Goal: Information Seeking & Learning: Compare options

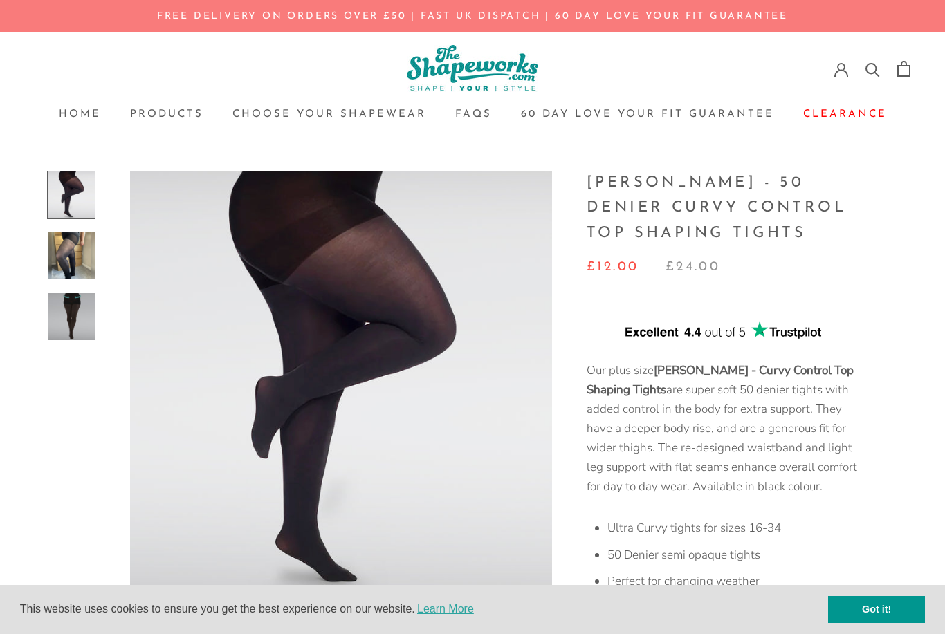
click at [60, 259] on img at bounding box center [71, 255] width 47 height 47
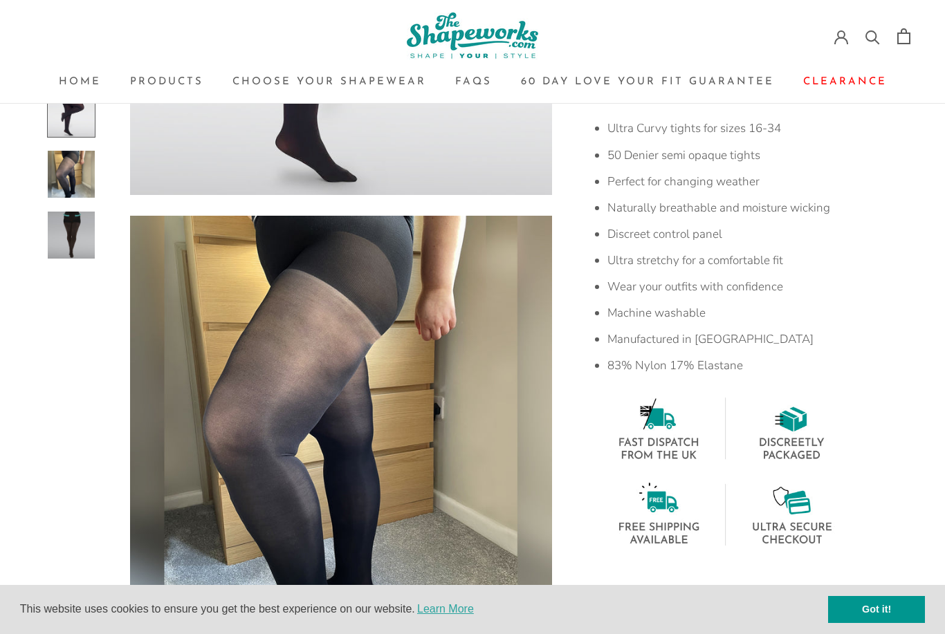
scroll to position [399, 0]
click at [66, 255] on img at bounding box center [71, 235] width 47 height 47
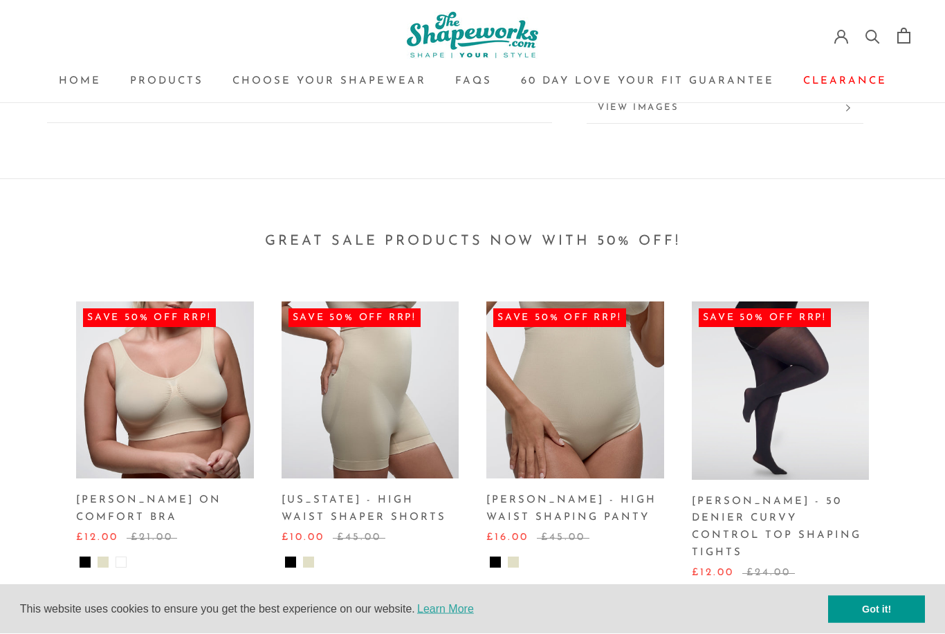
scroll to position [1478, 0]
click at [326, 82] on link "Choose your Shapewear Choose your Shapewear" at bounding box center [329, 82] width 194 height 10
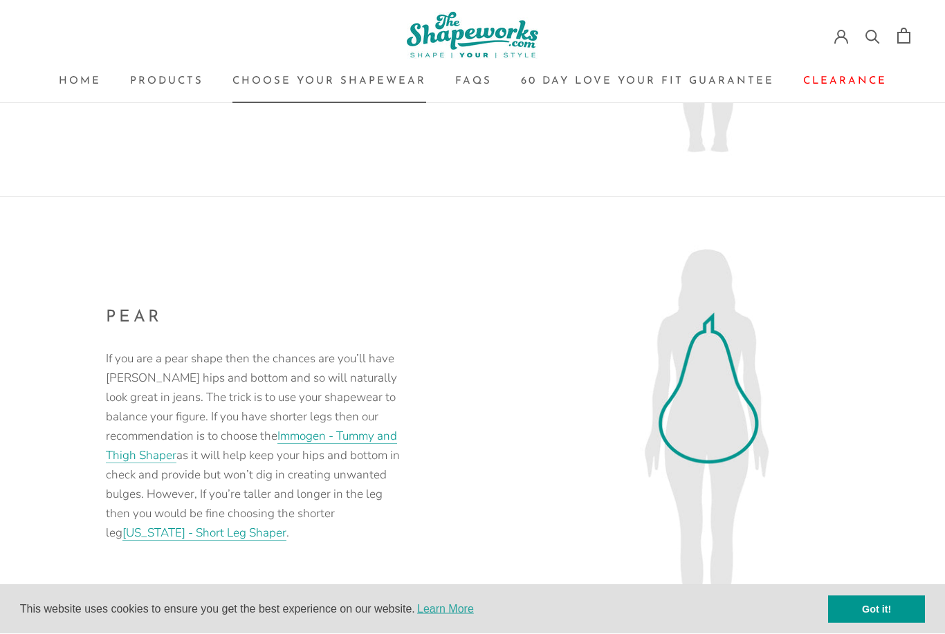
scroll to position [622, 0]
click at [202, 437] on link "Immogen - Tummy and Thigh Shaper" at bounding box center [251, 445] width 291 height 35
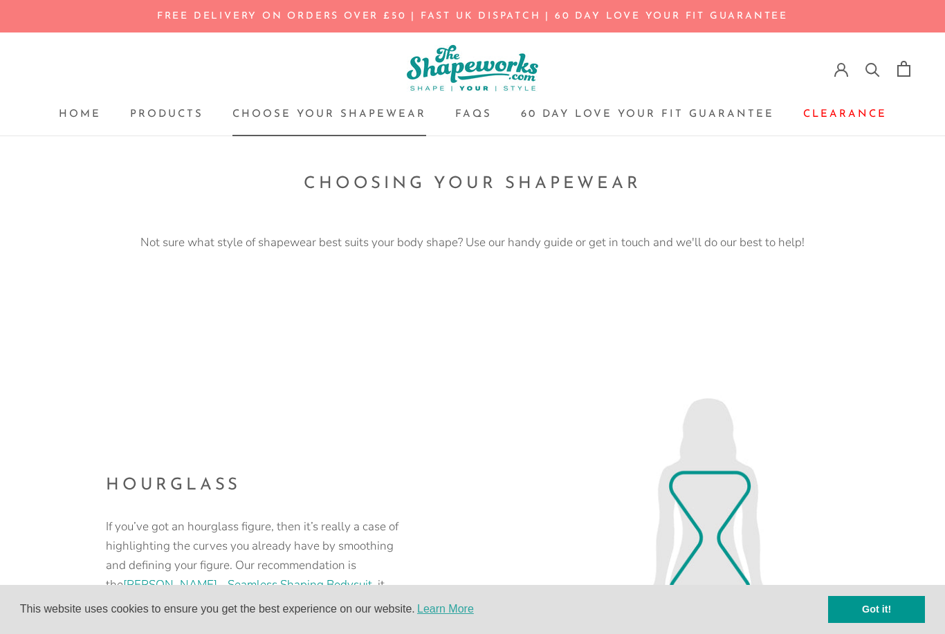
scroll to position [666, 0]
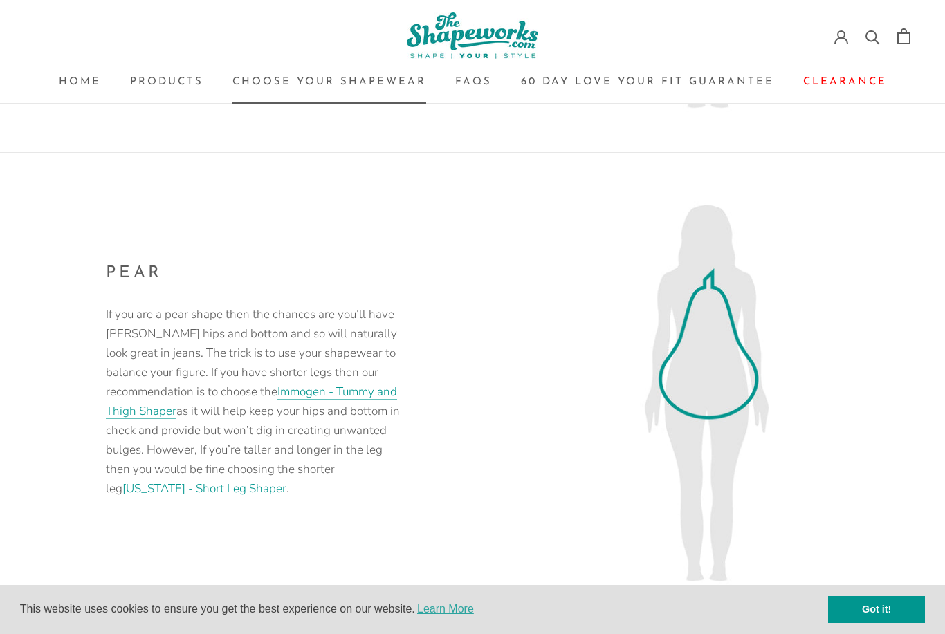
click at [286, 481] on link "Georgia - Short Leg Shaper" at bounding box center [204, 489] width 164 height 16
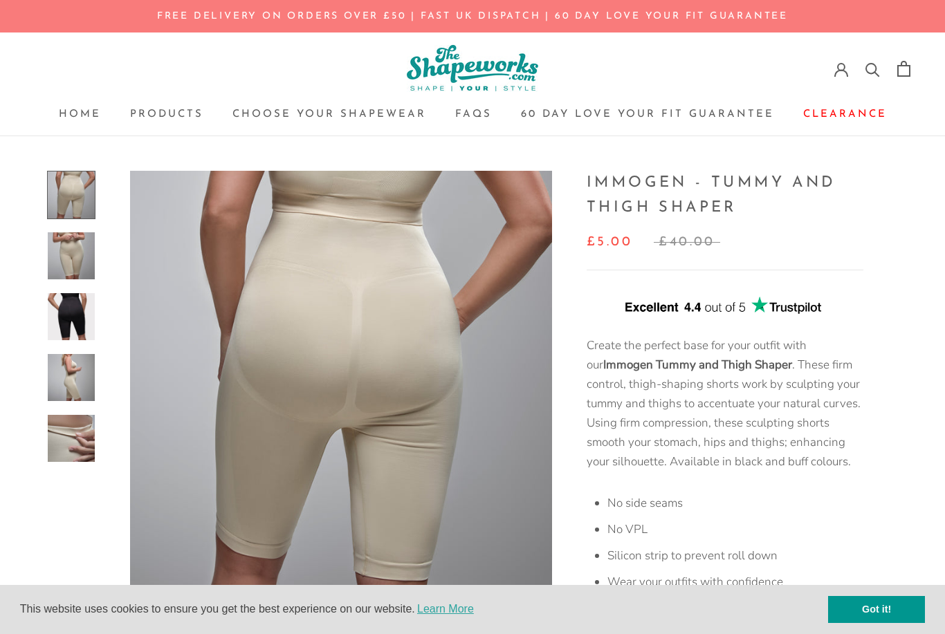
click at [64, 266] on img at bounding box center [71, 255] width 47 height 47
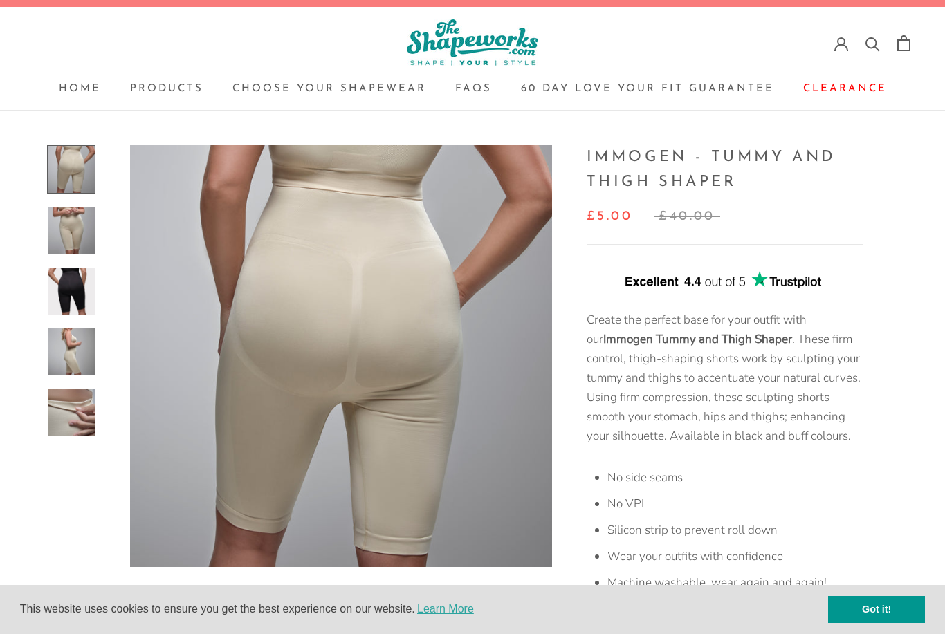
scroll to position [23, 0]
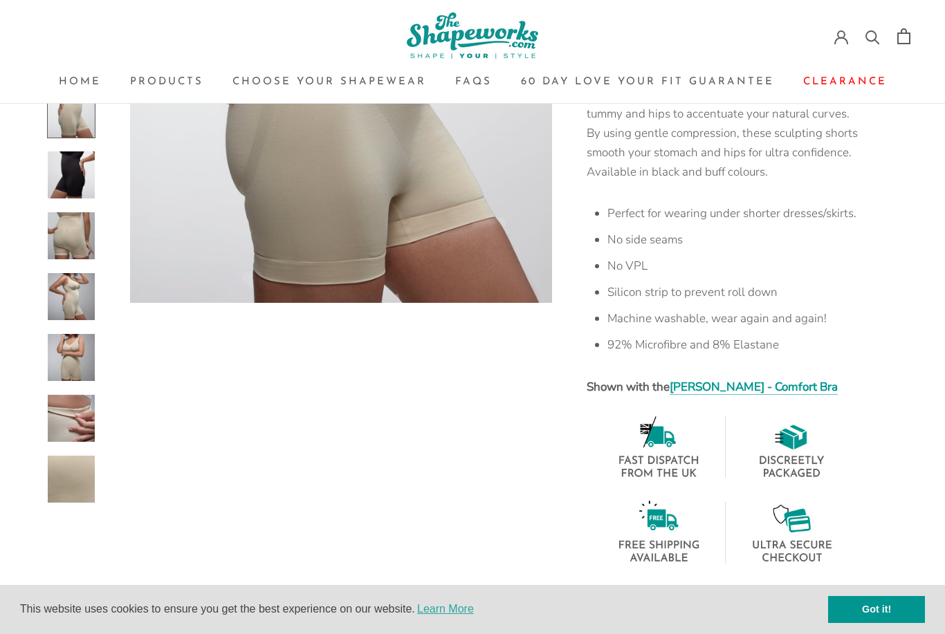
scroll to position [290, 0]
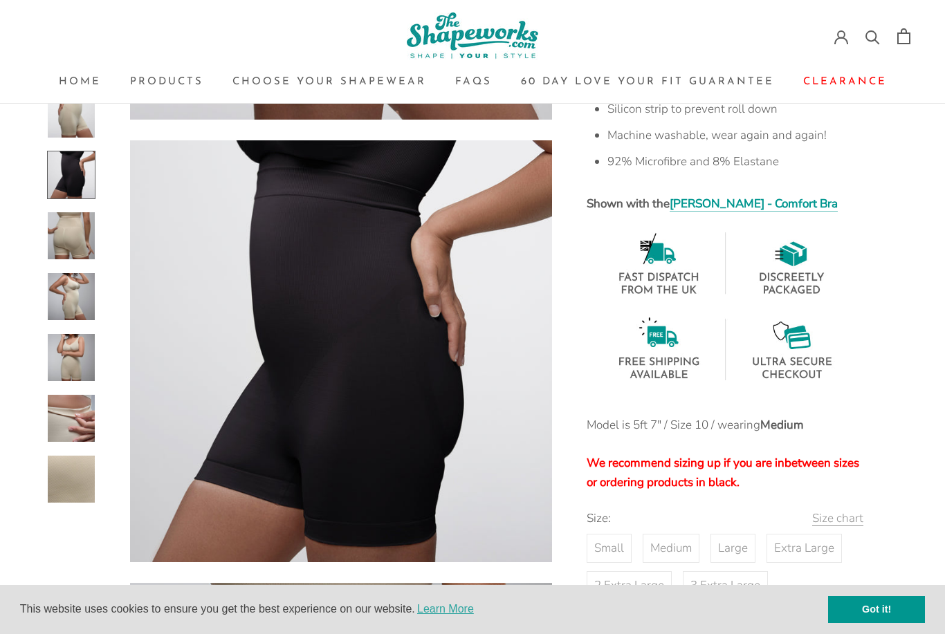
click at [57, 236] on img at bounding box center [71, 235] width 47 height 47
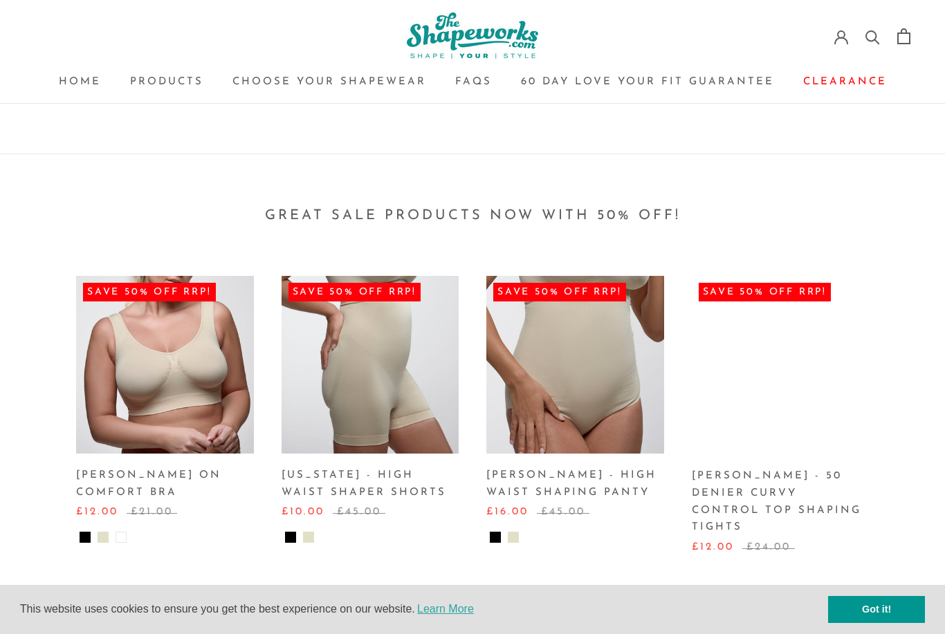
scroll to position [3258, 0]
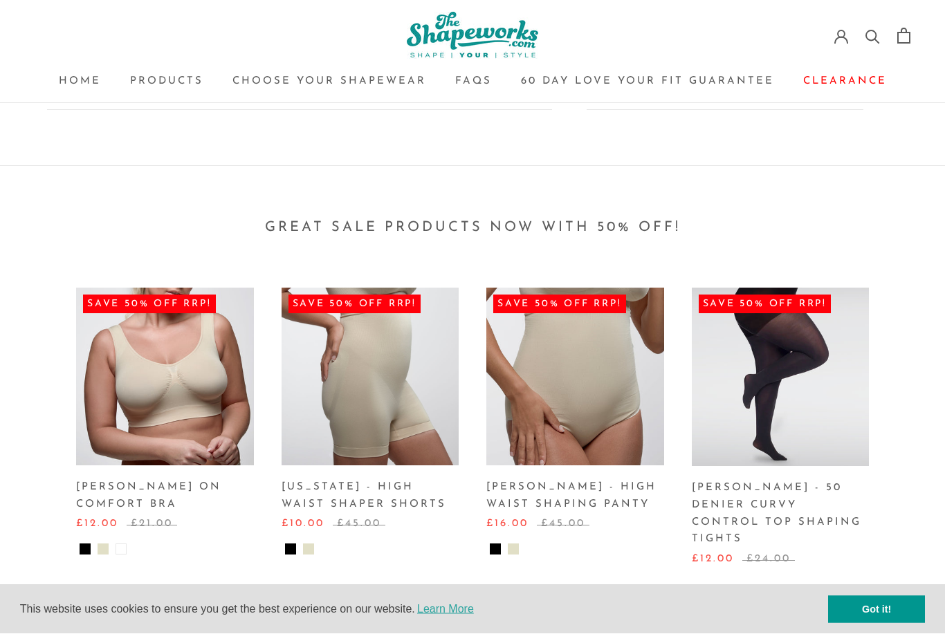
click at [120, 4] on div "Home Home Products Products Choose your Shapewear Choose your Shapewear FAQs FA…" at bounding box center [472, 52] width 945 height 104
click at [166, 84] on link "Products Products" at bounding box center [166, 82] width 73 height 10
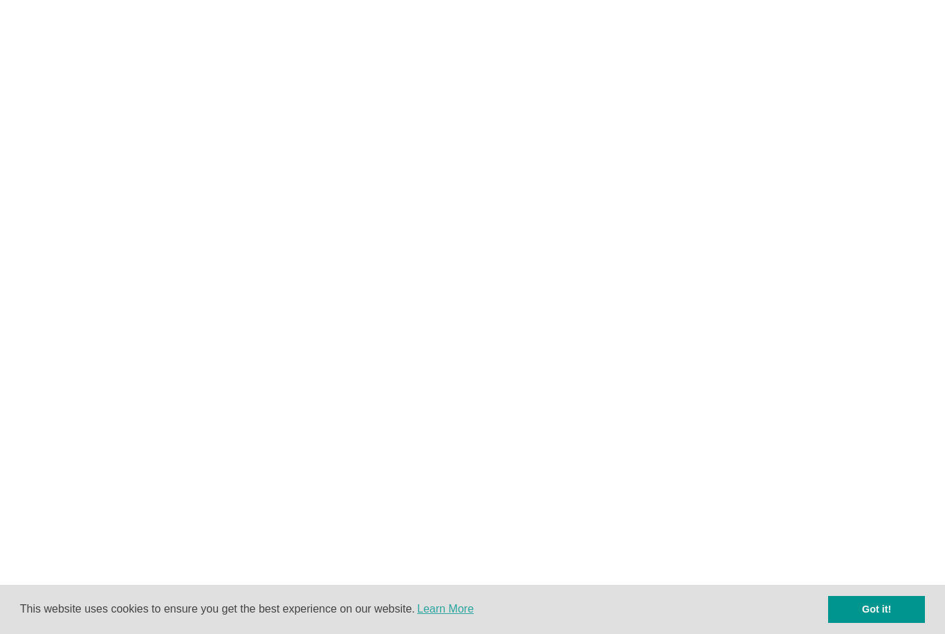
scroll to position [3303, 0]
